Goal: Navigation & Orientation: Find specific page/section

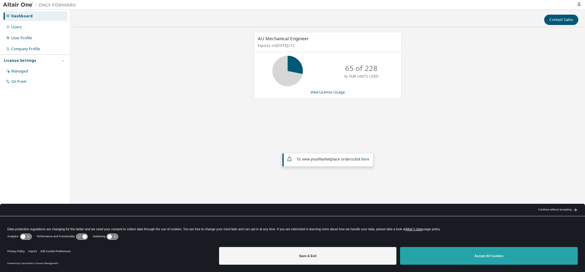
click at [457, 256] on button "Accept All Cookies" at bounding box center [489, 256] width 178 height 18
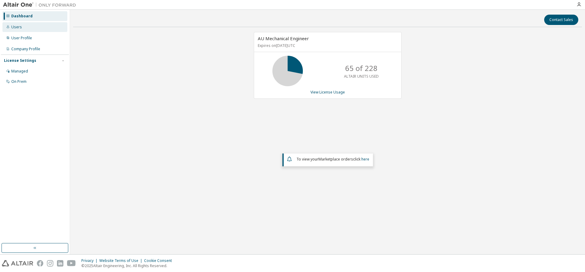
click at [17, 27] on div "Users" at bounding box center [16, 27] width 11 height 5
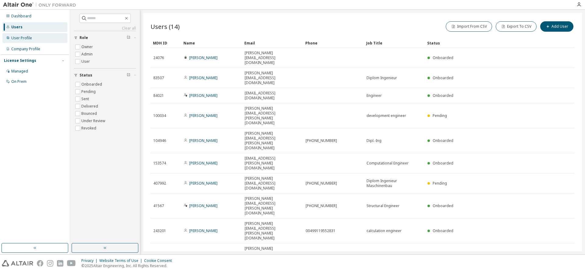
click at [23, 37] on div "User Profile" at bounding box center [21, 38] width 21 height 5
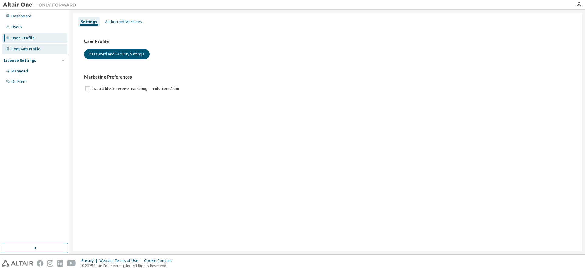
click at [22, 48] on div "Company Profile" at bounding box center [25, 49] width 29 height 5
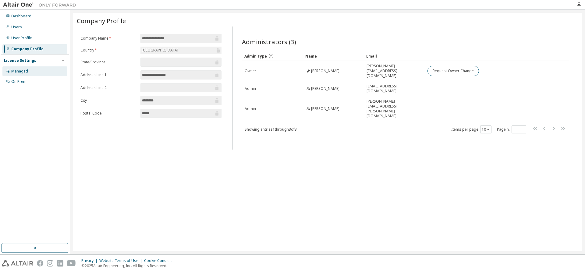
click at [21, 71] on div "Managed" at bounding box center [19, 71] width 17 height 5
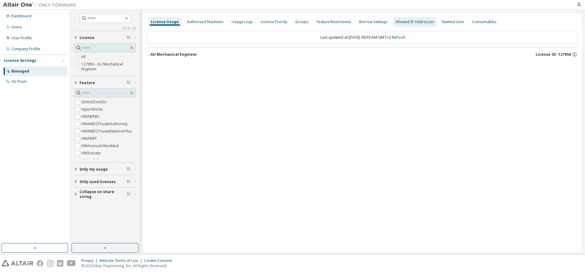
click at [408, 24] on div "Allowed IP Addresses" at bounding box center [415, 22] width 39 height 5
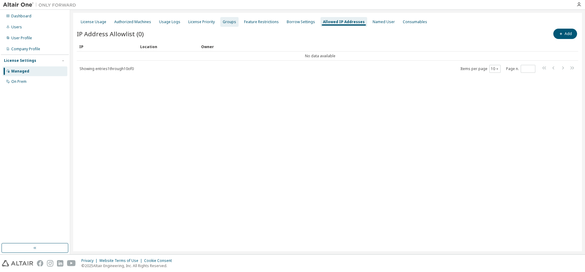
click at [227, 21] on div "Groups" at bounding box center [229, 22] width 13 height 5
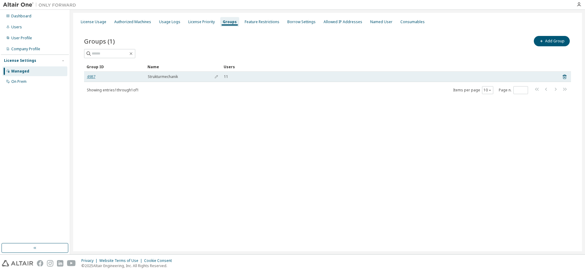
click at [88, 76] on link "4987" at bounding box center [91, 76] width 9 height 5
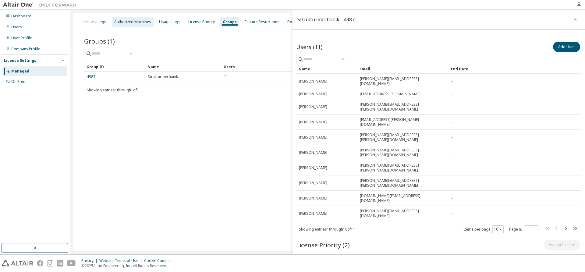
click at [129, 19] on div "Authorized Machines" at bounding box center [133, 22] width 42 height 10
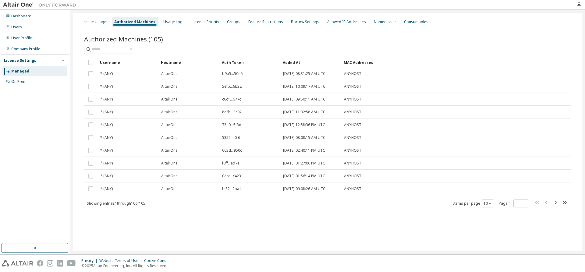
click at [171, 62] on div "Hostname" at bounding box center [189, 63] width 56 height 10
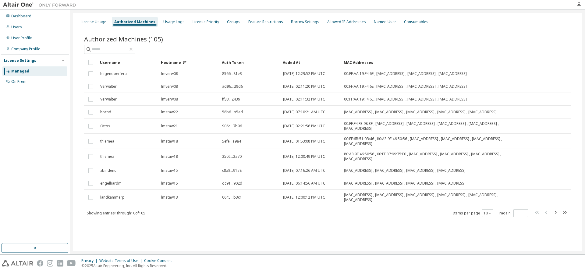
click at [109, 62] on div "Username" at bounding box center [128, 63] width 56 height 10
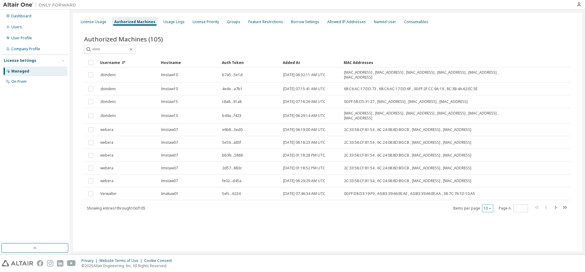
click at [488, 207] on button "10" at bounding box center [488, 208] width 8 height 5
click at [491, 238] on div "50" at bounding box center [506, 238] width 49 height 7
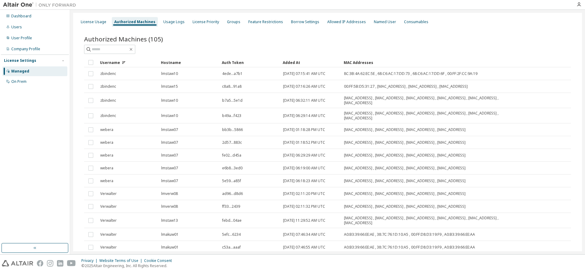
click at [112, 62] on div "Username" at bounding box center [128, 63] width 56 height 10
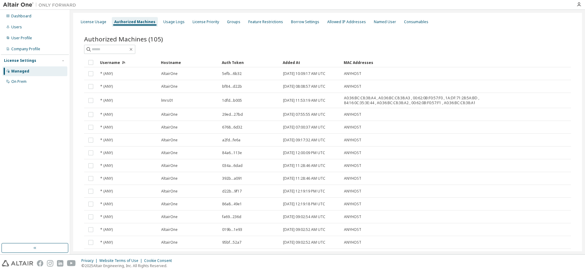
click at [112, 62] on div "Username" at bounding box center [128, 63] width 56 height 10
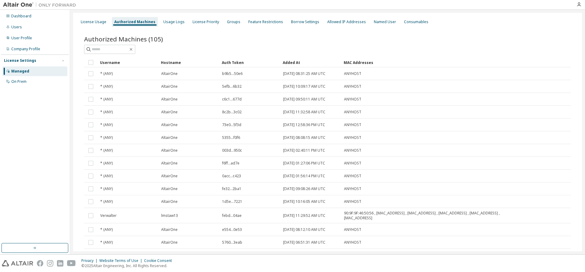
click at [110, 65] on div "Username" at bounding box center [128, 63] width 56 height 10
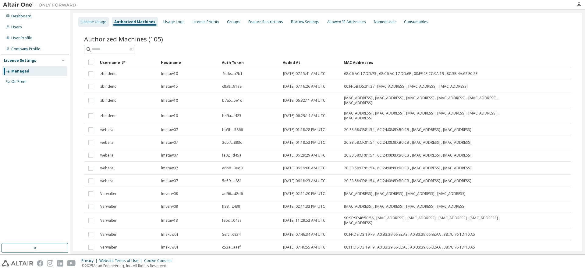
click at [84, 20] on div "License Usage" at bounding box center [94, 22] width 26 height 5
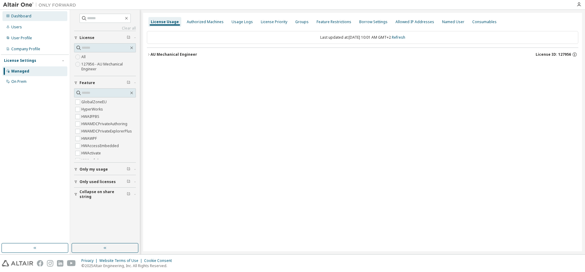
drag, startPoint x: 24, startPoint y: 19, endPoint x: 28, endPoint y: 41, distance: 22.7
click at [23, 19] on div "Dashboard" at bounding box center [34, 16] width 65 height 10
